Goal: Transaction & Acquisition: Purchase product/service

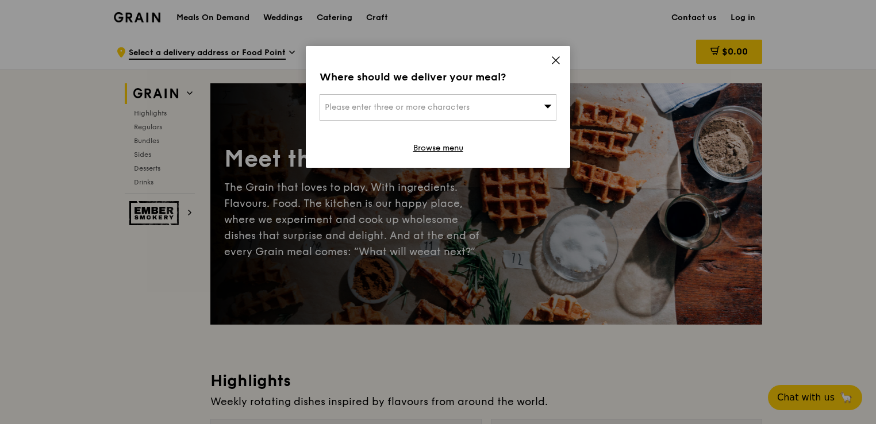
click at [558, 56] on icon at bounding box center [556, 60] width 10 height 10
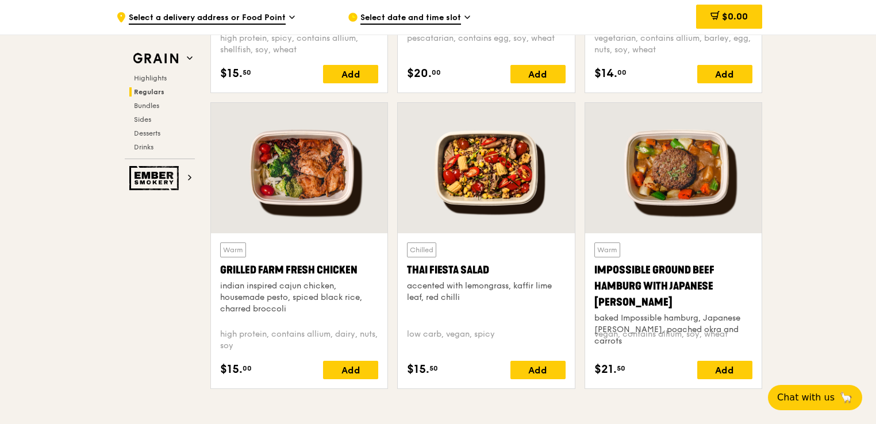
scroll to position [1256, 0]
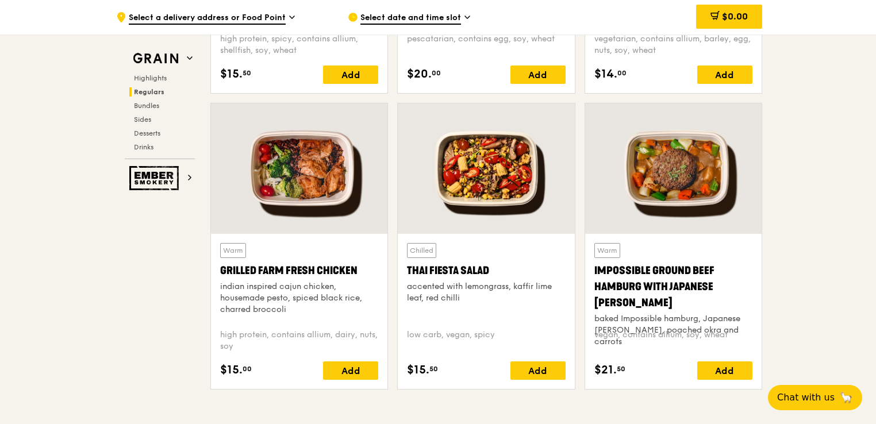
drag, startPoint x: 291, startPoint y: 310, endPoint x: 216, endPoint y: 276, distance: 82.0
click at [216, 276] on div "Warm Grilled Farm Fresh Chicken indian inspired cajun chicken, housemade pesto,…" at bounding box center [299, 311] width 176 height 155
copy div "Grilled Farm Fresh Chicken indian inspired cajun chicken, housemade pesto, spic…"
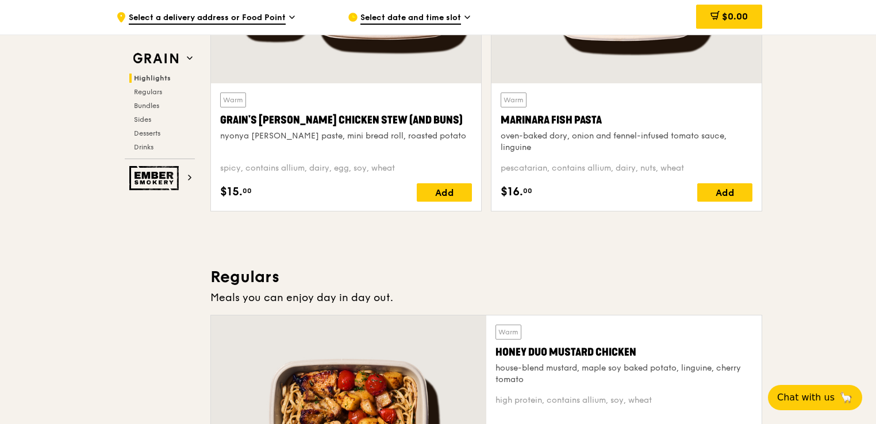
scroll to position [405, 0]
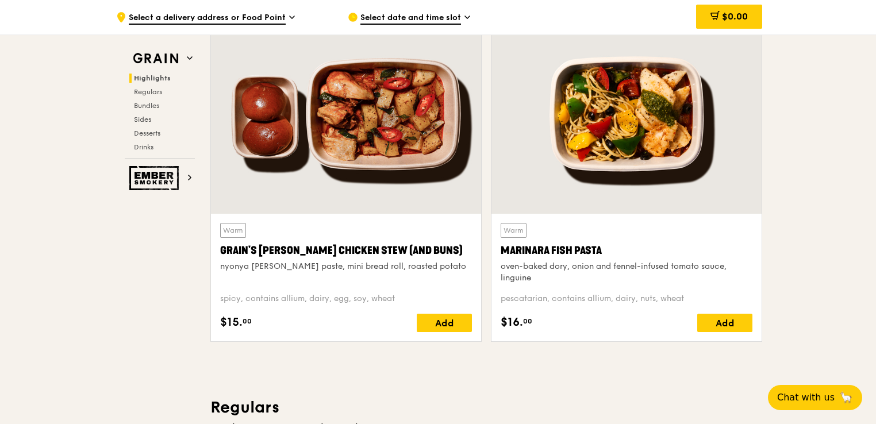
drag, startPoint x: 542, startPoint y: 274, endPoint x: 503, endPoint y: 249, distance: 46.5
click at [503, 249] on div "Warm Marinara Fish Pasta oven-baked dory, onion and fennel-infused tomato sauce…" at bounding box center [627, 253] width 252 height 61
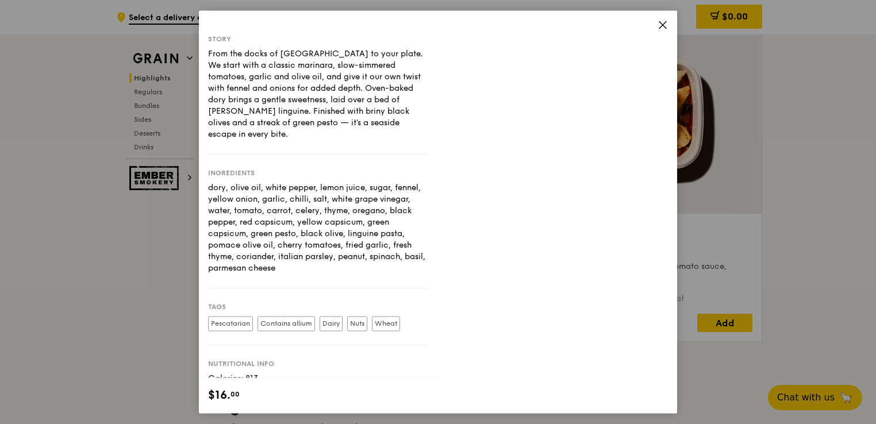
copy div "Marinara Fish Pasta oven-baked dory, onion and fennel-infused tomato sauce, lin…"
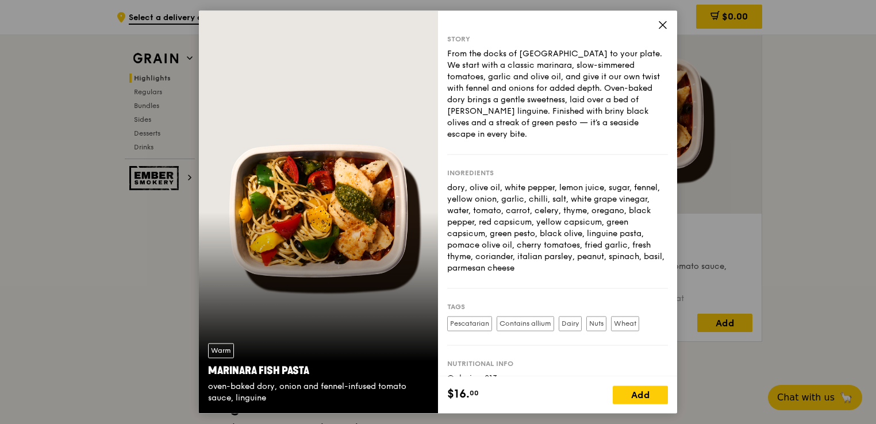
click at [662, 22] on icon at bounding box center [662, 25] width 10 height 10
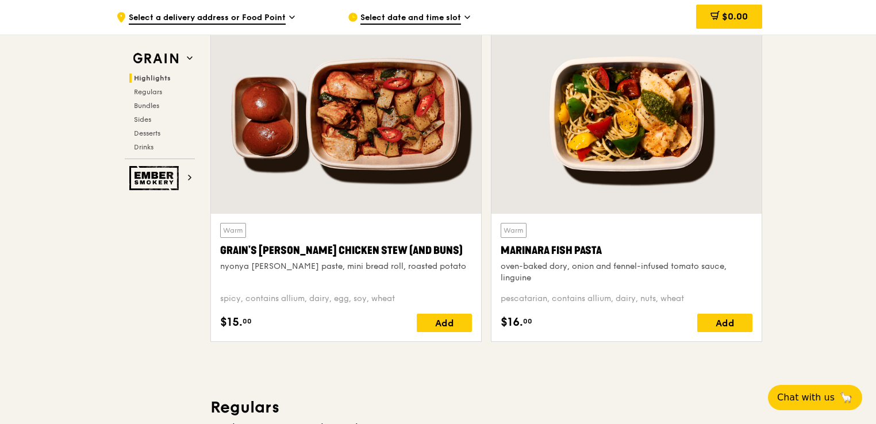
drag, startPoint x: 541, startPoint y: 275, endPoint x: 504, endPoint y: 251, distance: 44.0
click at [504, 251] on div "Warm Marinara Fish Pasta oven-baked dory, onion and fennel-infused tomato sauce…" at bounding box center [627, 253] width 252 height 61
copy div "Marinara Fish Pasta oven-baked dory, onion and fennel-infused tomato sauce, lin…"
drag, startPoint x: 537, startPoint y: 280, endPoint x: 498, endPoint y: 254, distance: 47.2
click at [498, 254] on div "Warm Marinara Fish Pasta oven-baked dory, onion and fennel-infused tomato sauce…" at bounding box center [626, 278] width 270 height 128
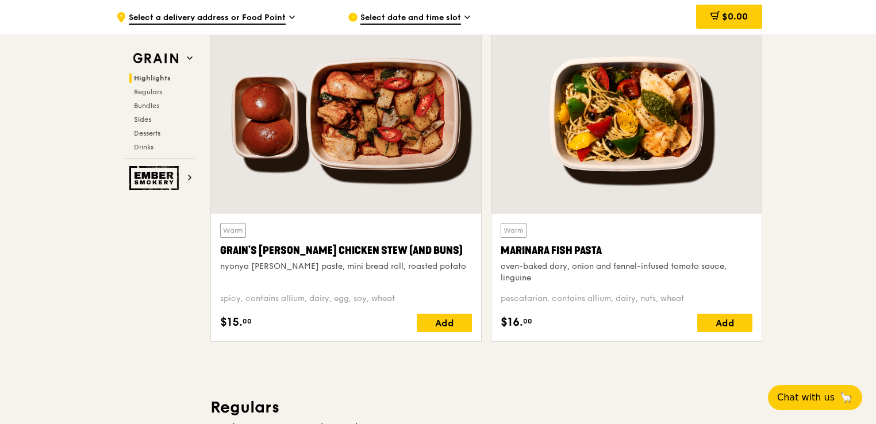
click at [623, 149] on div at bounding box center [626, 113] width 270 height 199
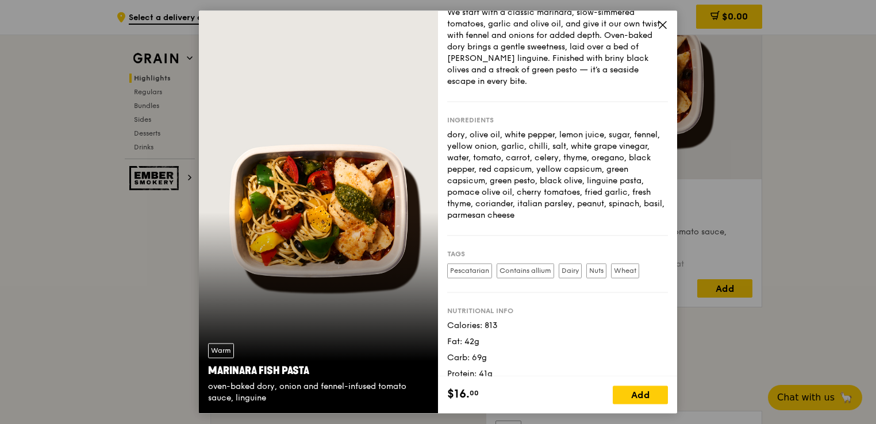
scroll to position [0, 0]
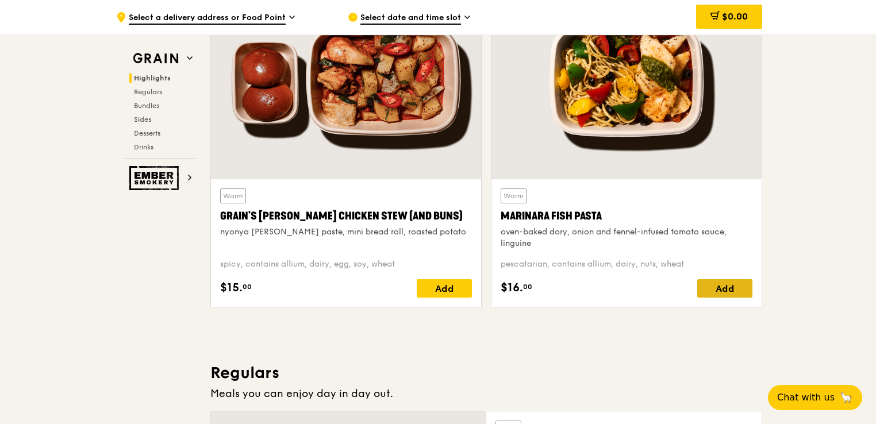
click at [717, 282] on div "Add" at bounding box center [724, 288] width 55 height 18
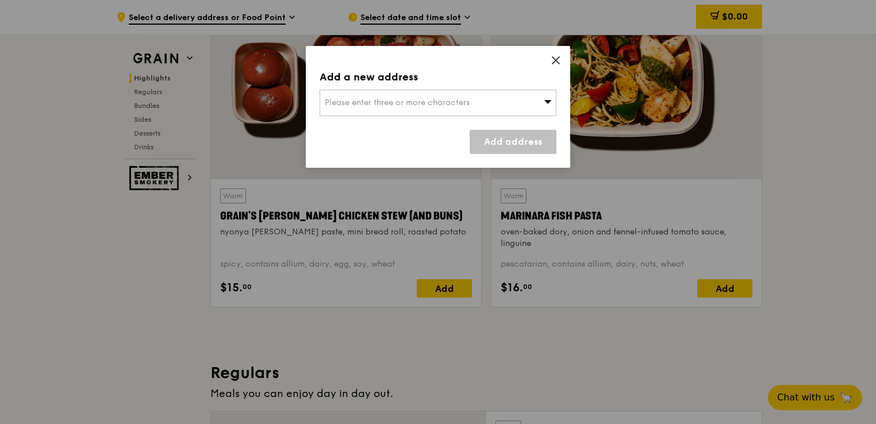
click at [507, 99] on div "Please enter three or more characters" at bounding box center [438, 103] width 237 height 26
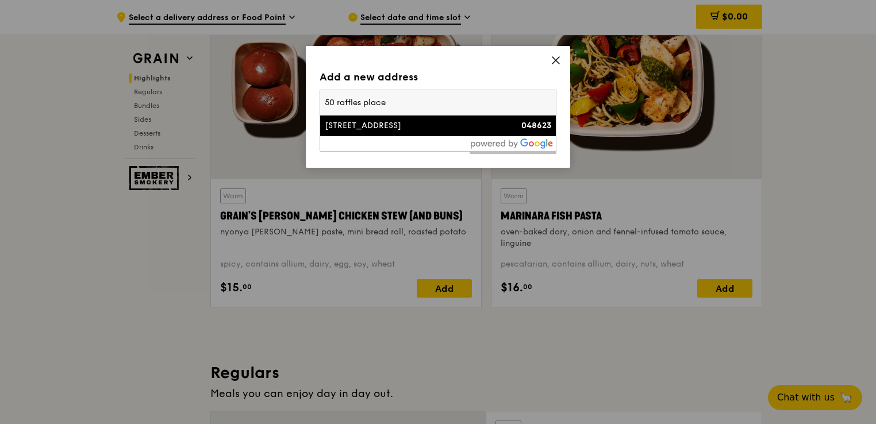
type input "50 raffles place"
click at [441, 137] on div at bounding box center [438, 143] width 236 height 15
click at [432, 123] on div "[STREET_ADDRESS]" at bounding box center [410, 125] width 170 height 11
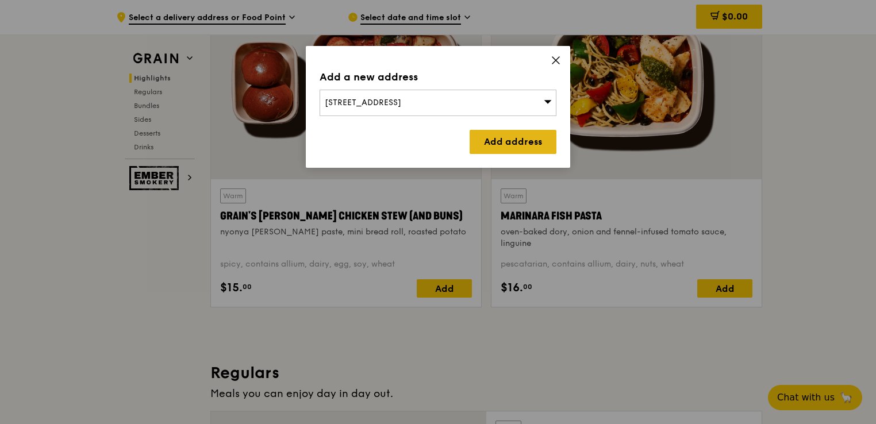
click at [500, 137] on link "Add address" at bounding box center [512, 142] width 87 height 24
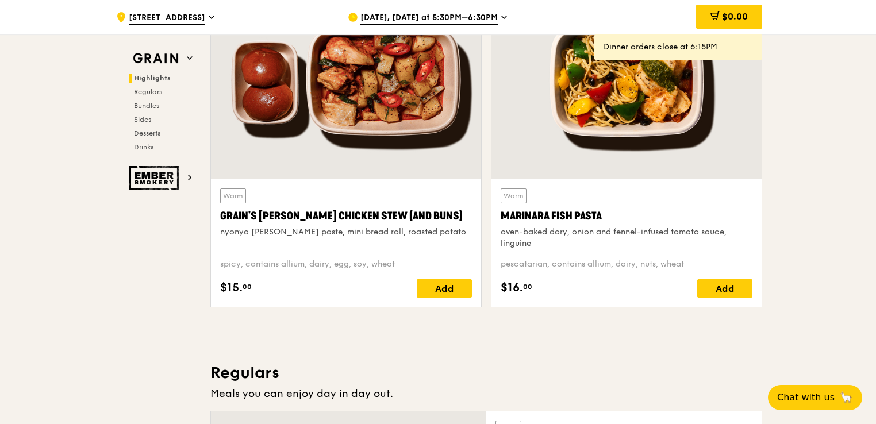
click at [432, 20] on span "[DATE], [DATE] at 5:30PM–6:30PM" at bounding box center [428, 18] width 137 height 13
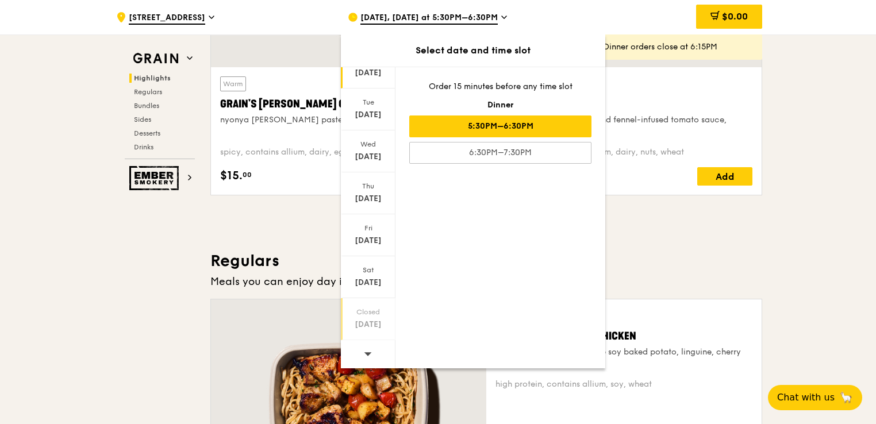
scroll to position [549, 0]
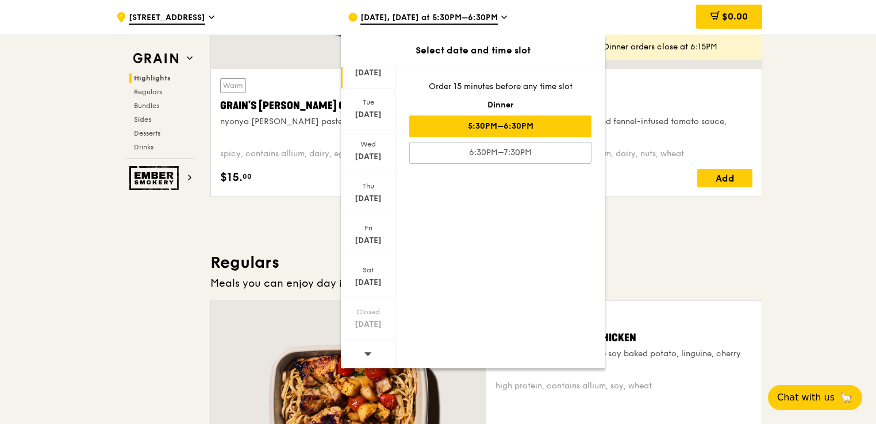
click at [364, 353] on icon at bounding box center [368, 353] width 8 height 9
click at [370, 107] on div "[DATE]" at bounding box center [368, 109] width 55 height 42
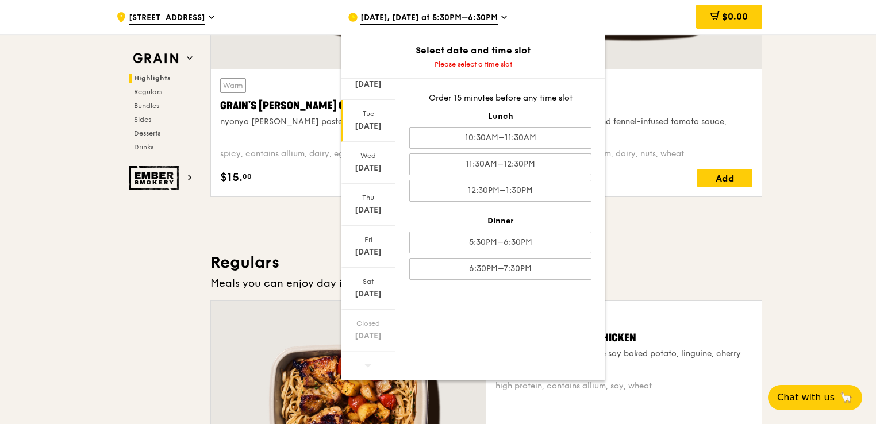
click at [376, 124] on div "[DATE]" at bounding box center [367, 126] width 51 height 11
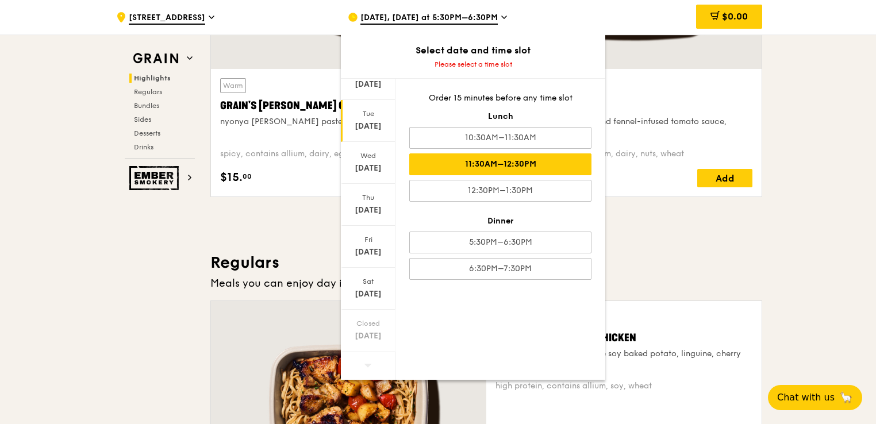
click at [507, 159] on div "11:30AM–12:30PM" at bounding box center [500, 164] width 182 height 22
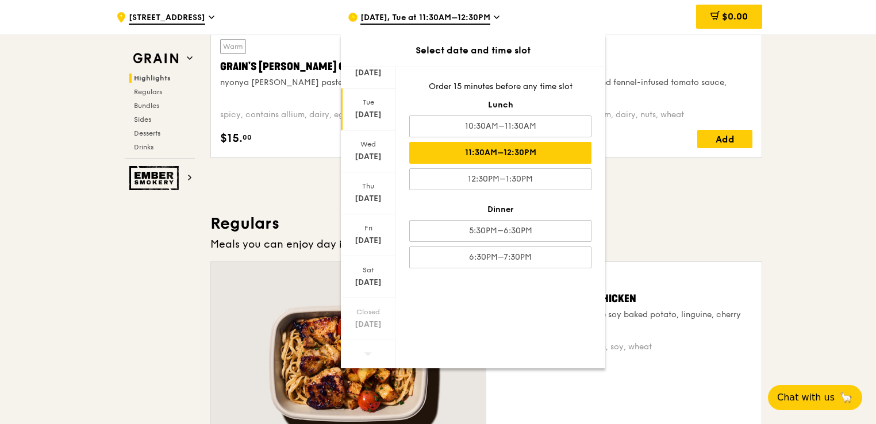
scroll to position [591, 0]
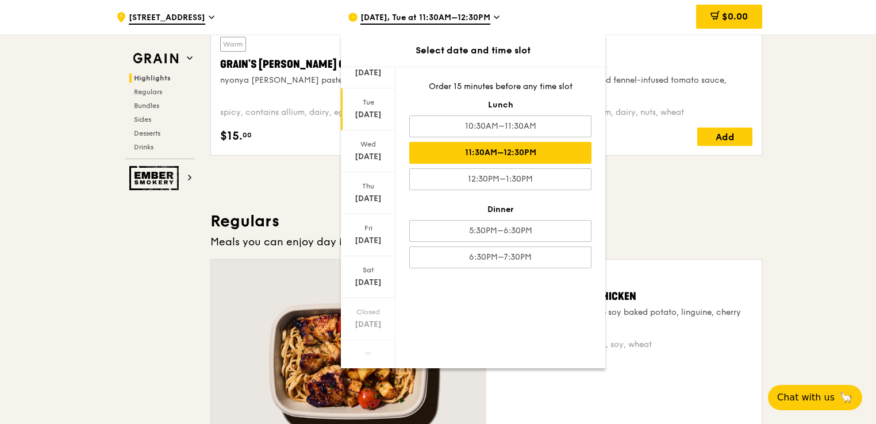
click at [363, 118] on div "[DATE]" at bounding box center [367, 114] width 51 height 11
click at [515, 150] on div "11:30AM–12:30PM" at bounding box center [500, 153] width 182 height 22
click at [684, 225] on h3 "Regulars" at bounding box center [486, 221] width 552 height 21
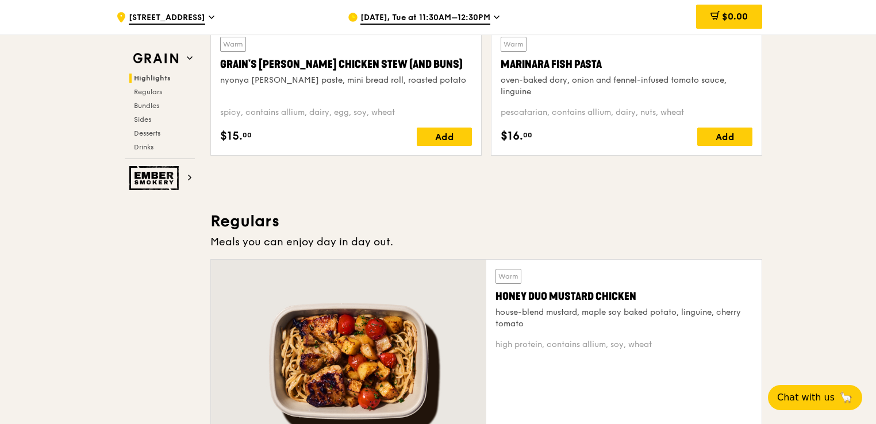
scroll to position [425, 0]
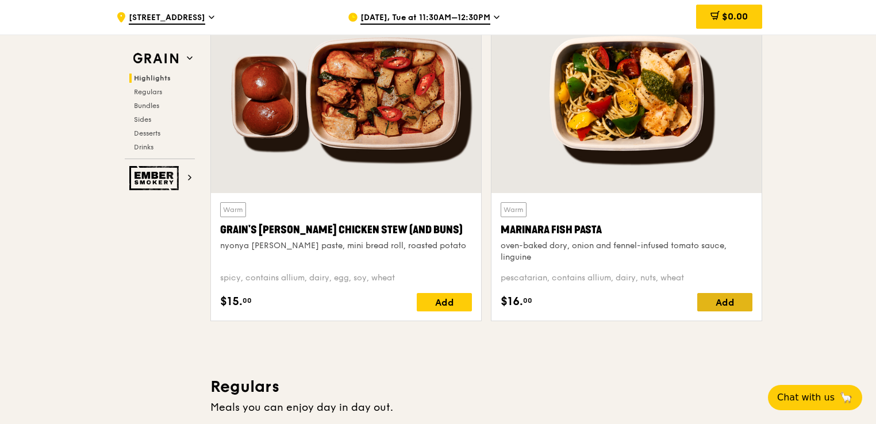
click at [721, 302] on div "Add" at bounding box center [724, 302] width 55 height 18
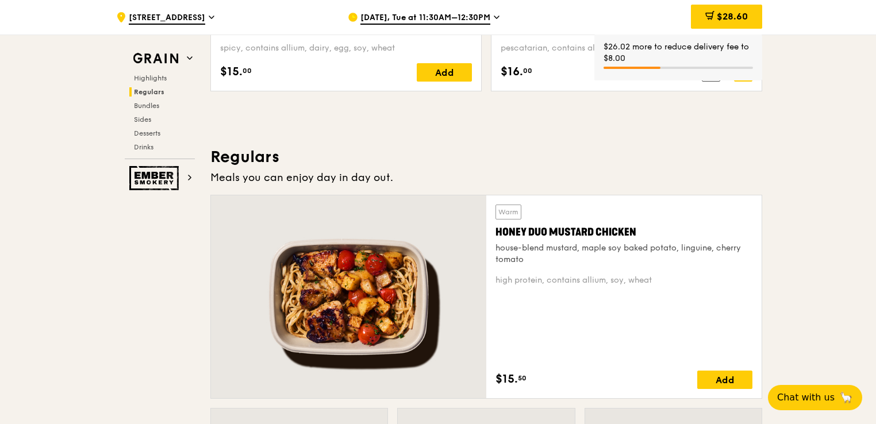
scroll to position [767, 0]
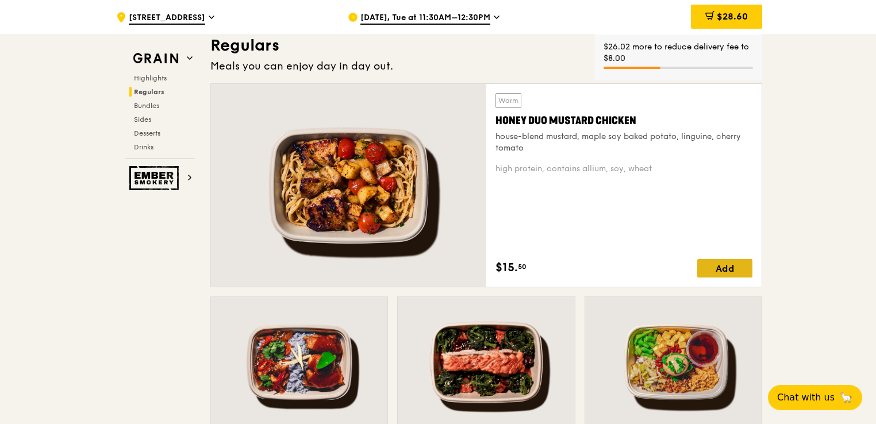
click at [723, 271] on div "Add" at bounding box center [724, 268] width 55 height 18
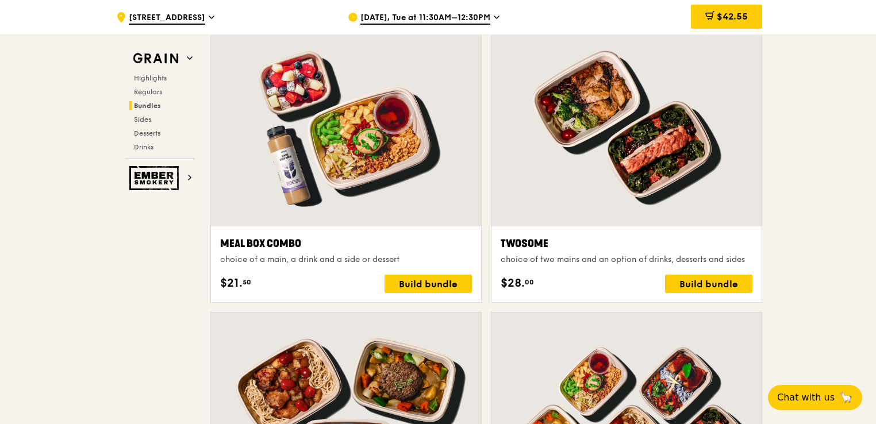
scroll to position [1723, 0]
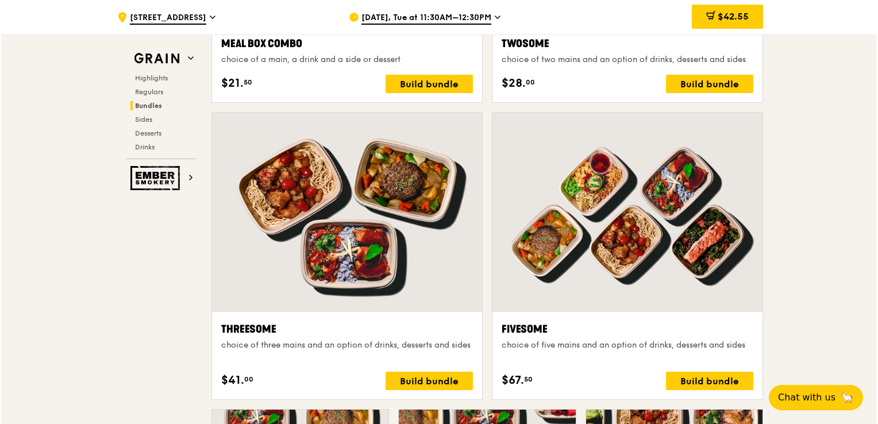
scroll to position [1923, 0]
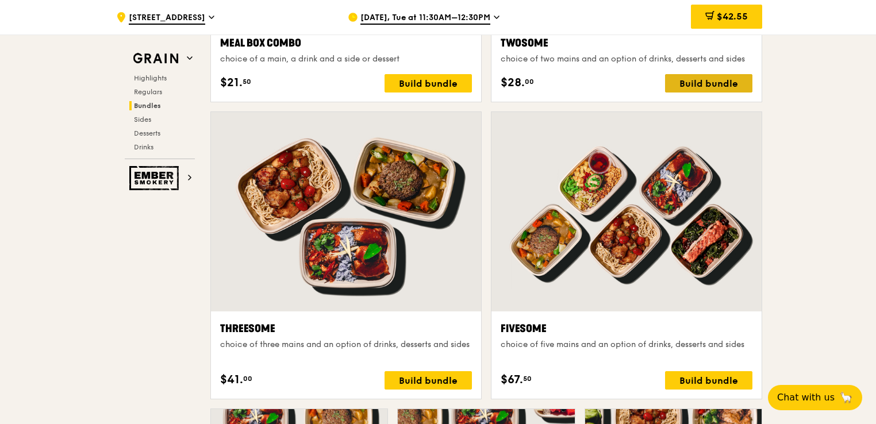
click at [715, 85] on div "Build bundle" at bounding box center [708, 83] width 87 height 18
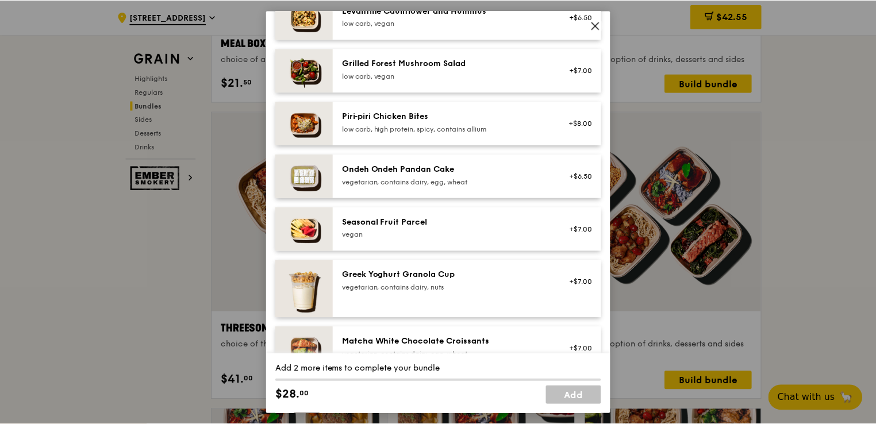
scroll to position [768, 0]
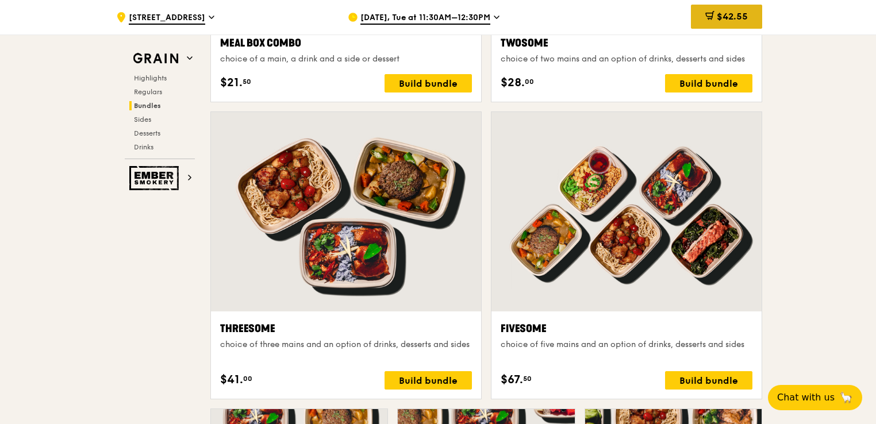
click at [732, 17] on span "$42.55" at bounding box center [732, 16] width 31 height 11
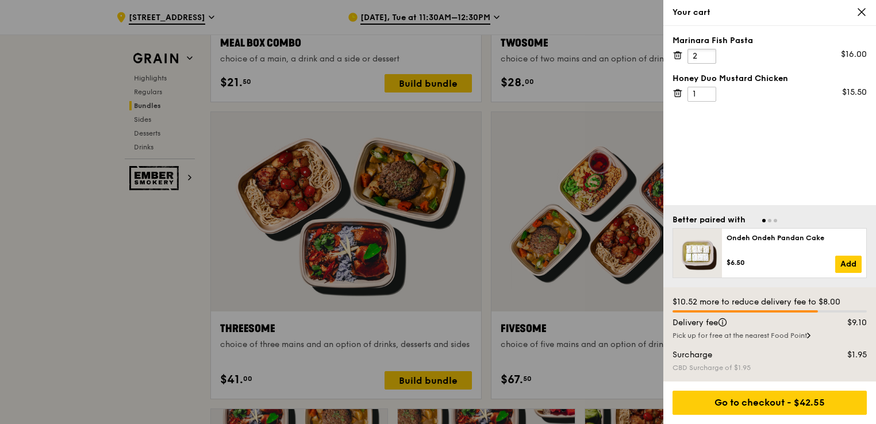
click at [706, 53] on input "2" at bounding box center [701, 56] width 29 height 15
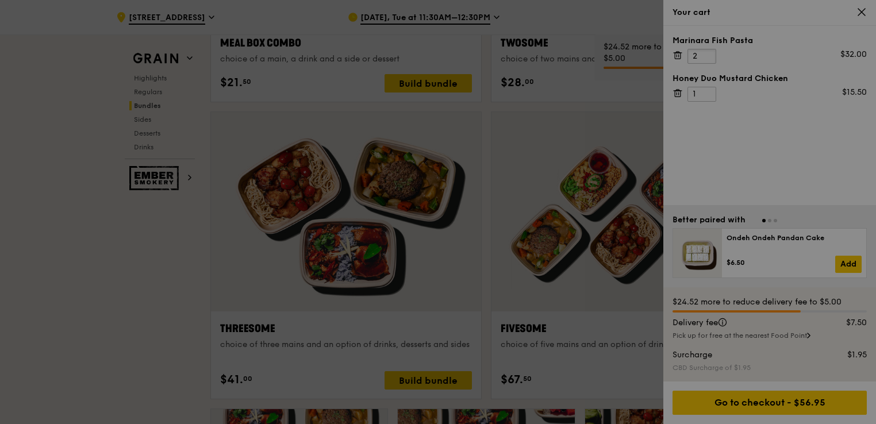
click at [700, 54] on input "2" at bounding box center [701, 56] width 29 height 15
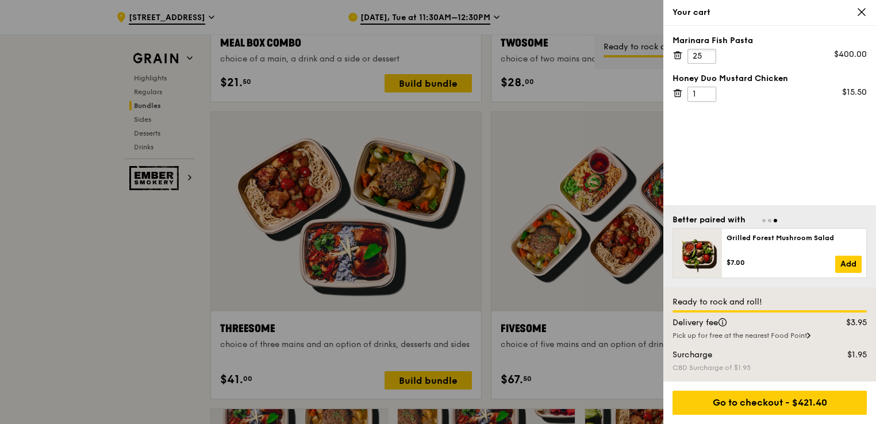
type input "25"
click at [700, 95] on input "1" at bounding box center [701, 94] width 29 height 15
type input "30"
click at [757, 165] on div "Marinara Fish Pasta 25 $400.00 Honey Duo Mustard Chicken 30 $465.00" at bounding box center [769, 115] width 213 height 179
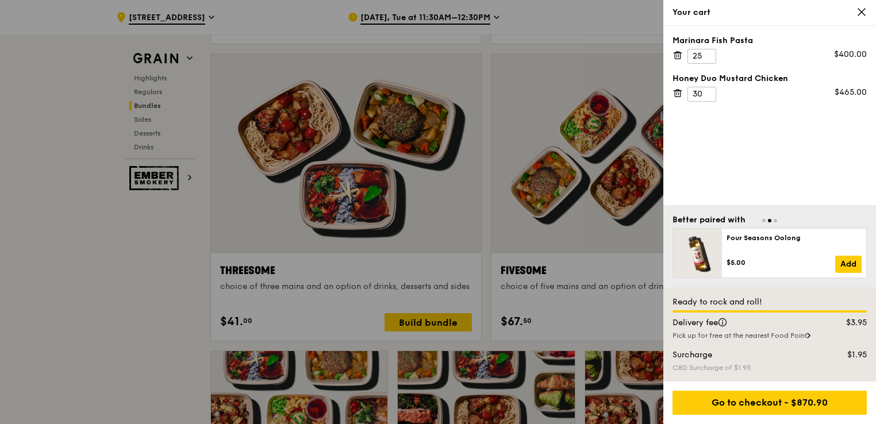
scroll to position [1983, 0]
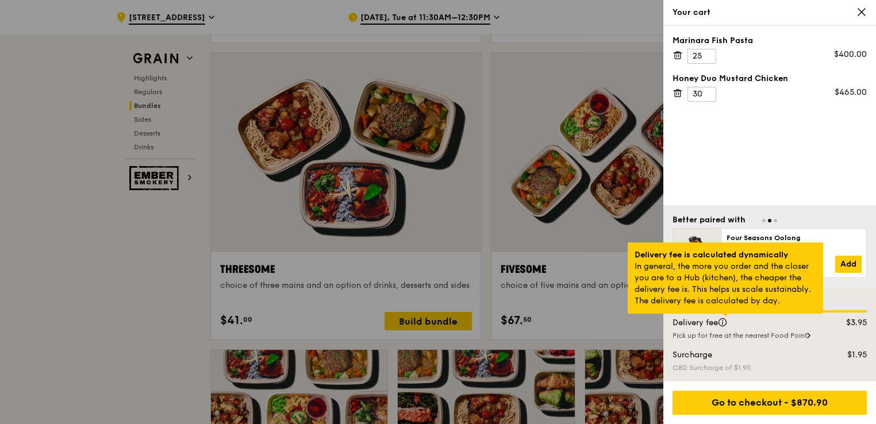
click at [722, 317] on div at bounding box center [725, 315] width 6 height 3
click at [726, 317] on div at bounding box center [725, 315] width 6 height 3
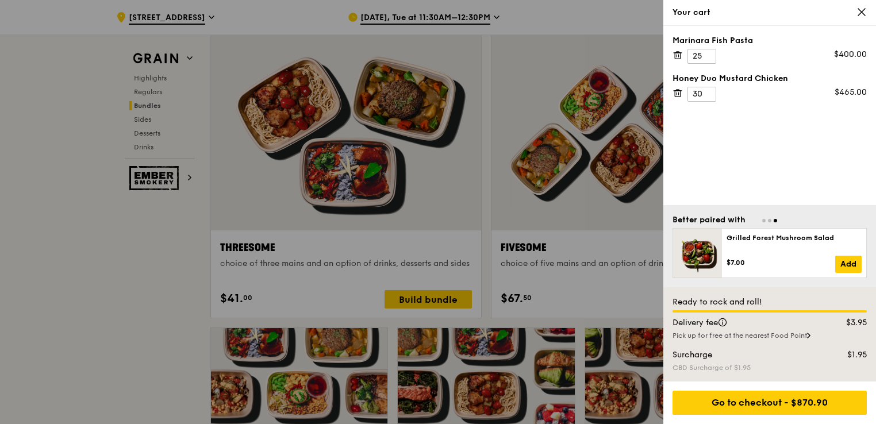
scroll to position [2004, 0]
drag, startPoint x: 764, startPoint y: 355, endPoint x: 508, endPoint y: 145, distance: 330.7
click at [508, 145] on div "Your cart Marinara Fish Pasta 25 $400.00 Honey Duo Mustard Chicken 30 $465.00 B…" at bounding box center [438, 212] width 876 height 424
click at [182, 308] on div at bounding box center [438, 212] width 876 height 424
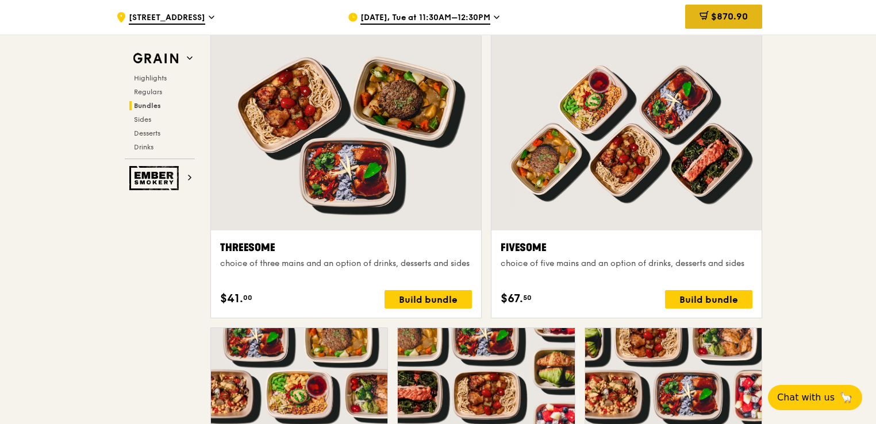
click at [726, 16] on span "$870.90" at bounding box center [729, 16] width 37 height 11
